Goal: Navigation & Orientation: Find specific page/section

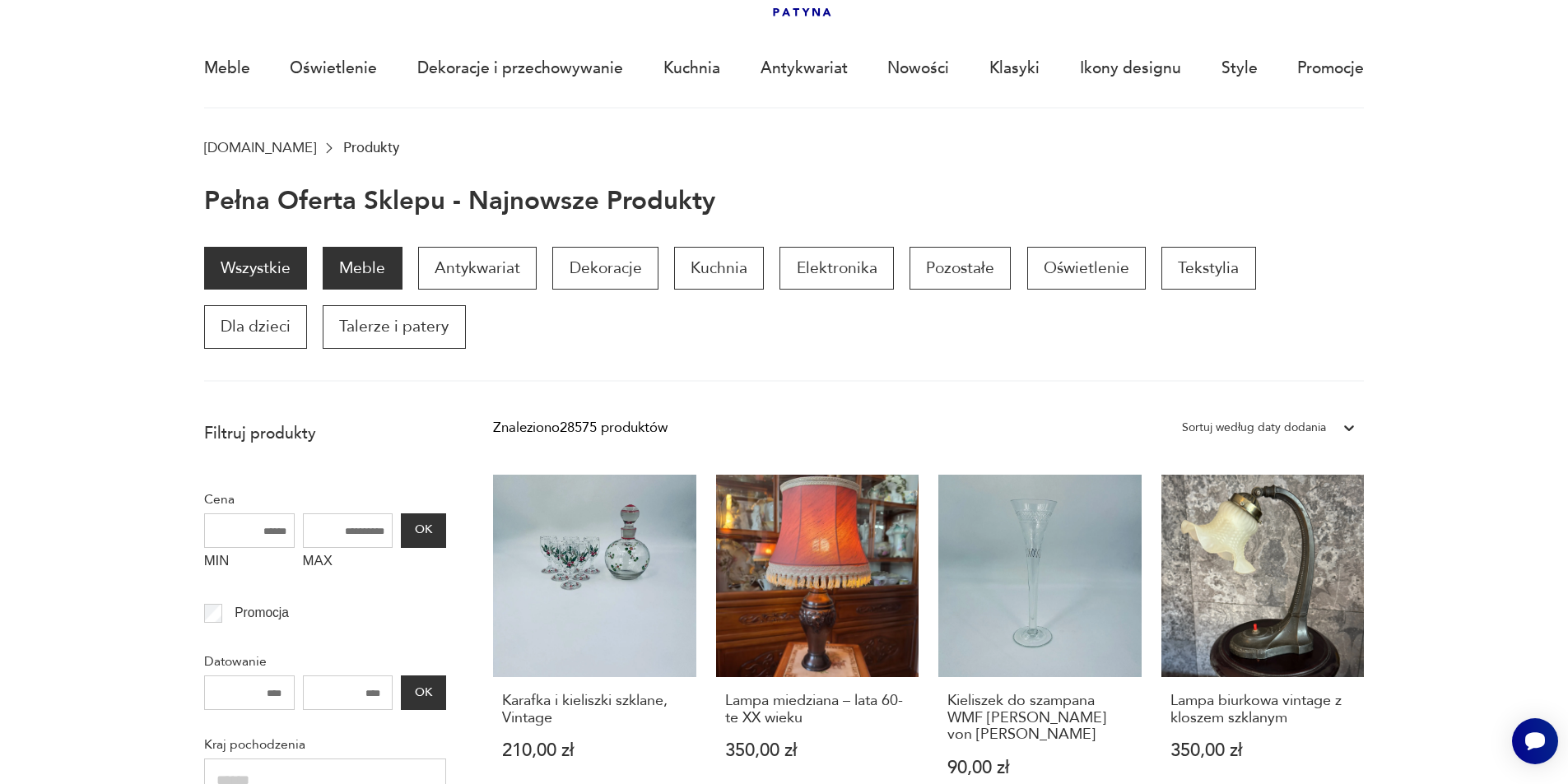
click at [352, 266] on p "Meble" at bounding box center [362, 268] width 79 height 43
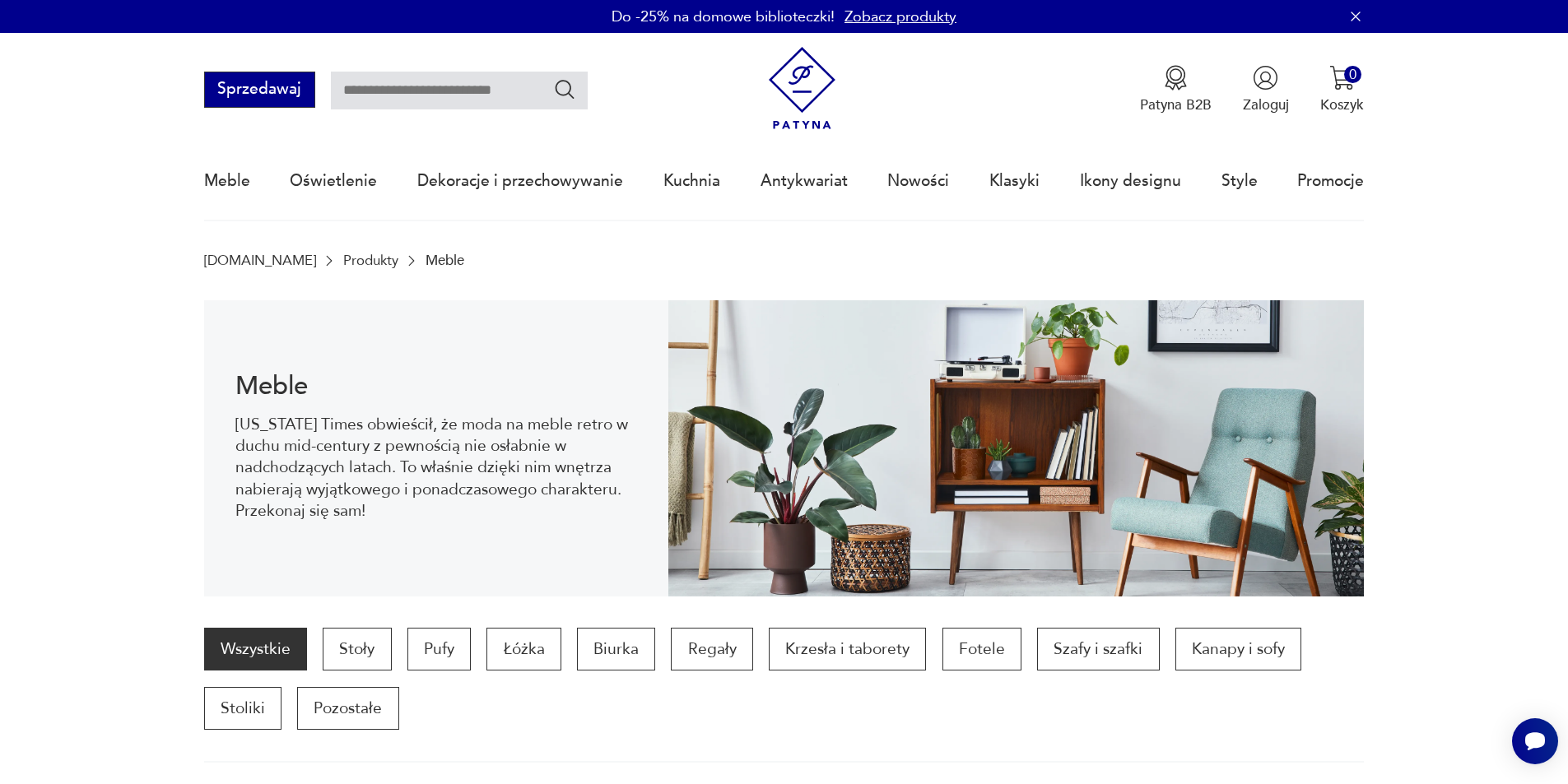
click at [252, 87] on button "Sprzedawaj" at bounding box center [260, 90] width 111 height 37
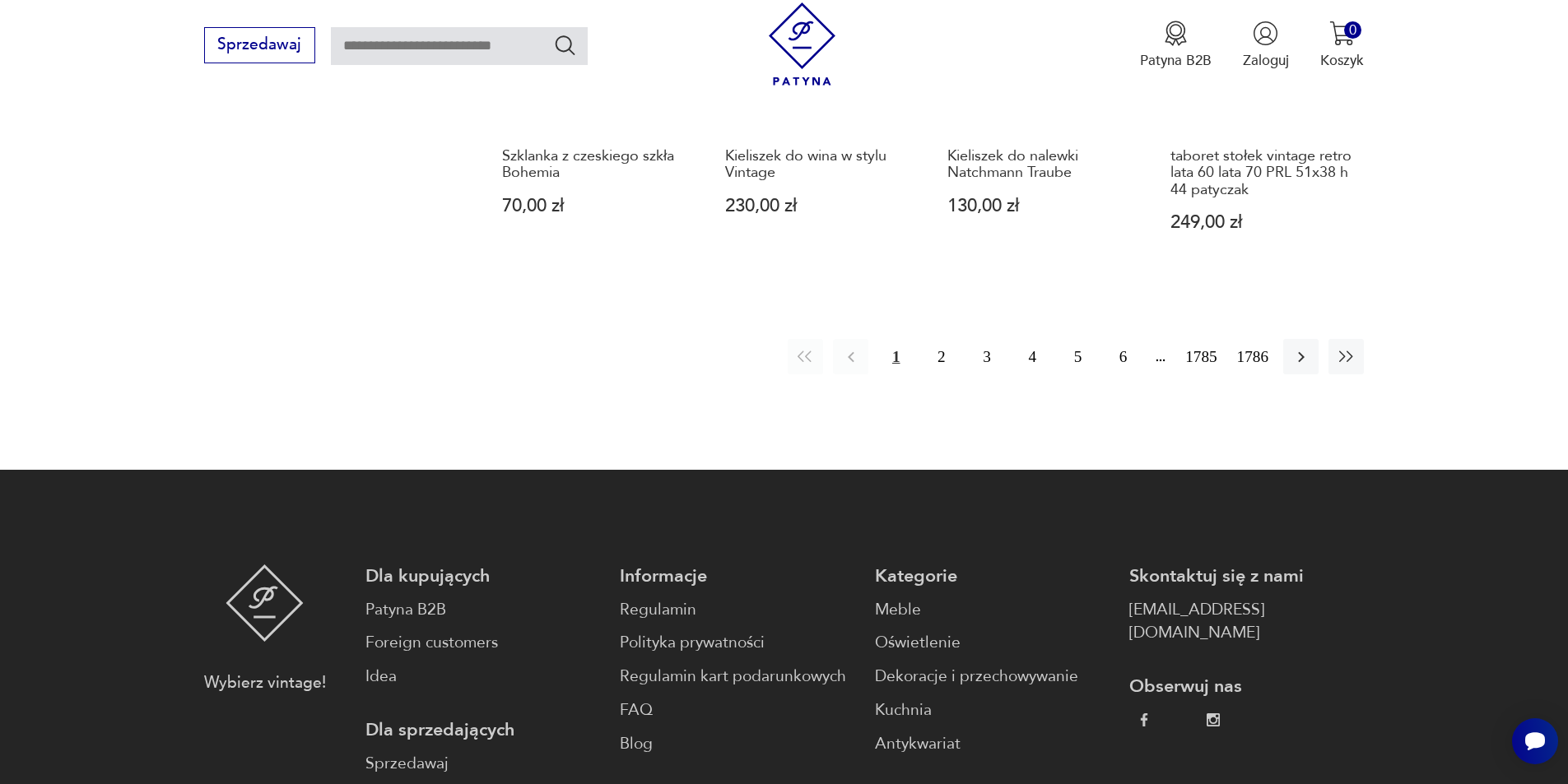
scroll to position [1760, 0]
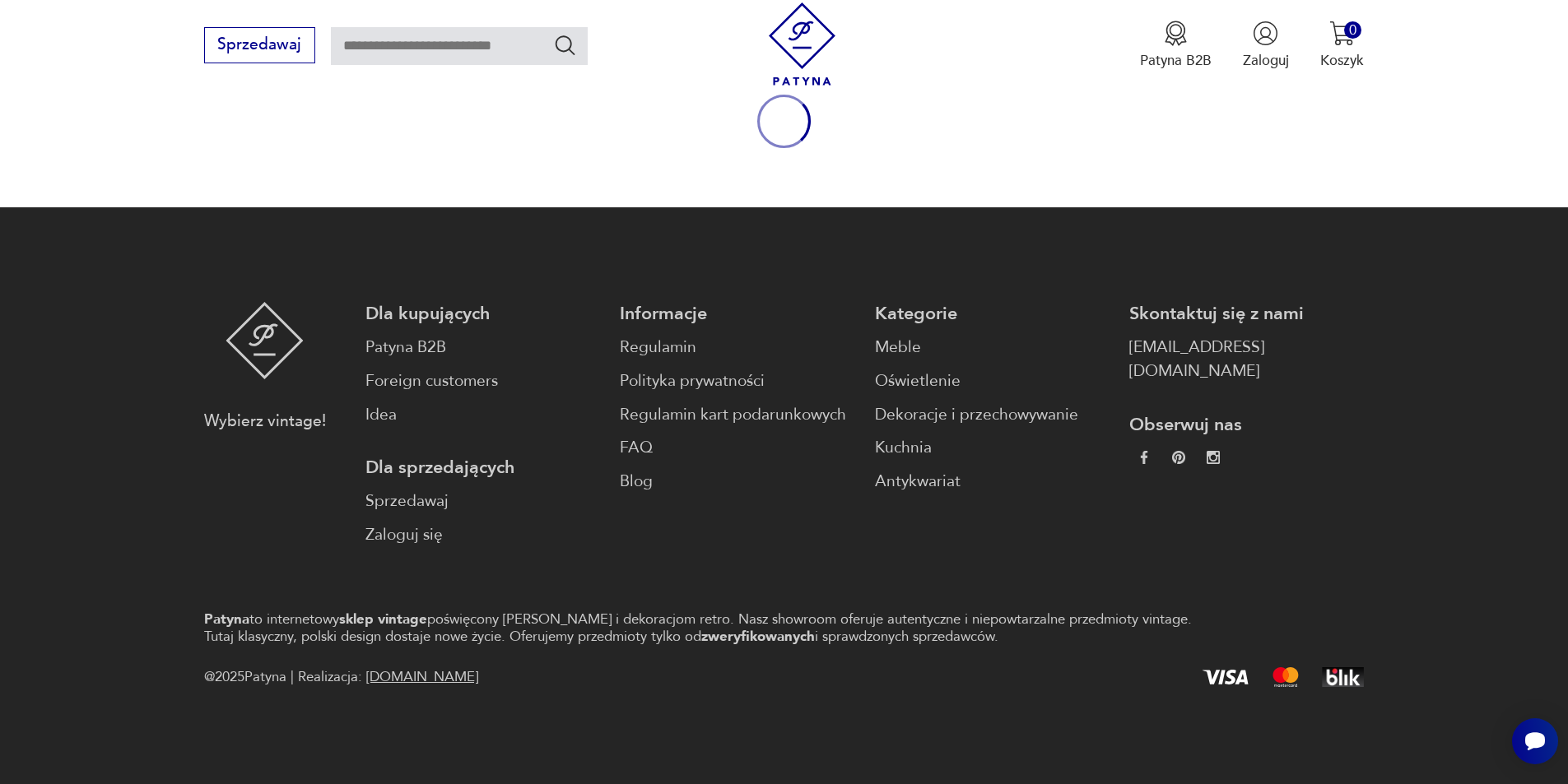
scroll to position [217, 0]
